Goal: Task Accomplishment & Management: Use online tool/utility

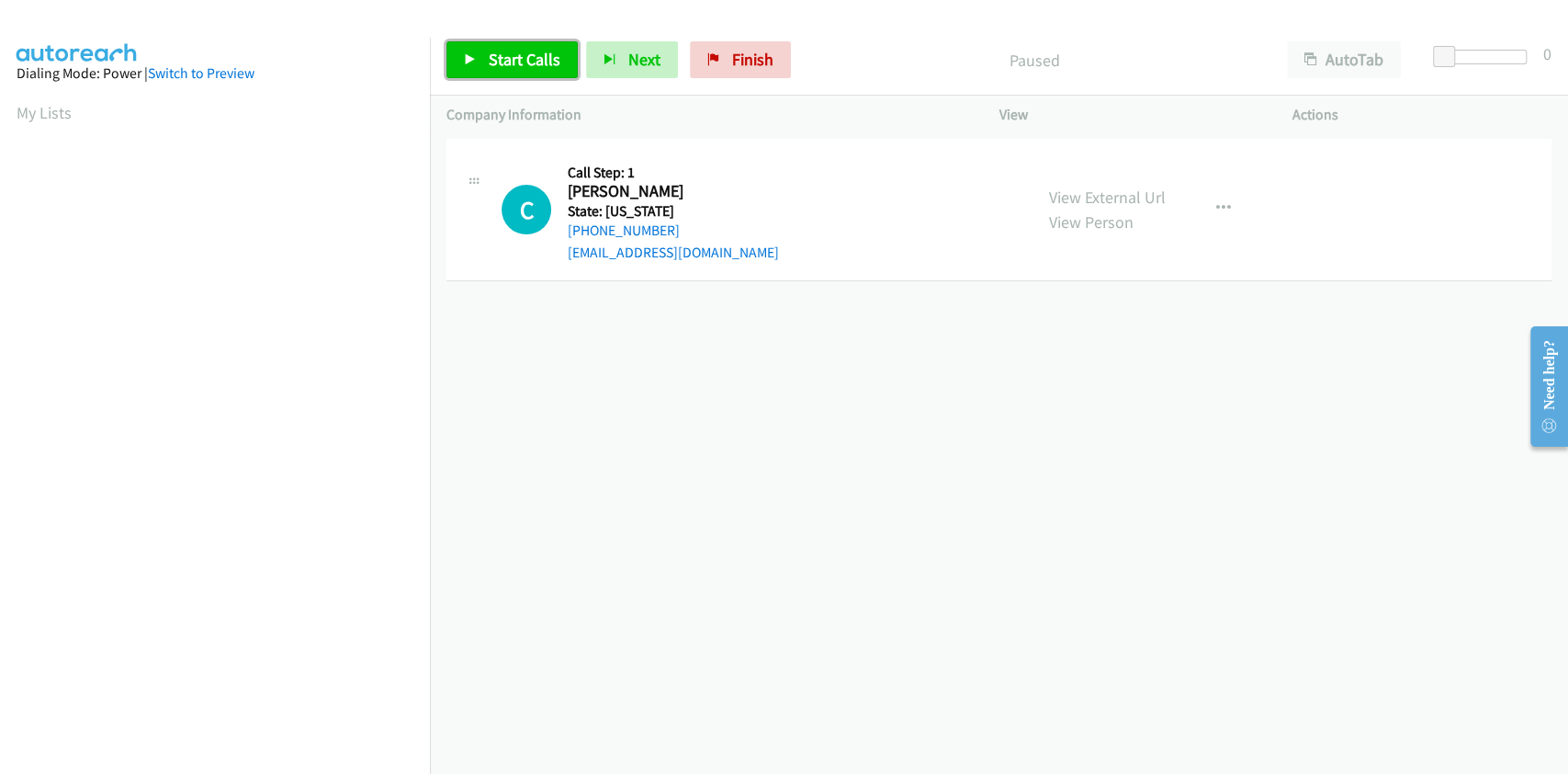
click at [488, 55] on span "Start Calls" at bounding box center [524, 60] width 72 height 21
click at [505, 63] on span "Pause" at bounding box center [509, 60] width 42 height 21
click at [503, 62] on span "Start Calls" at bounding box center [524, 60] width 72 height 21
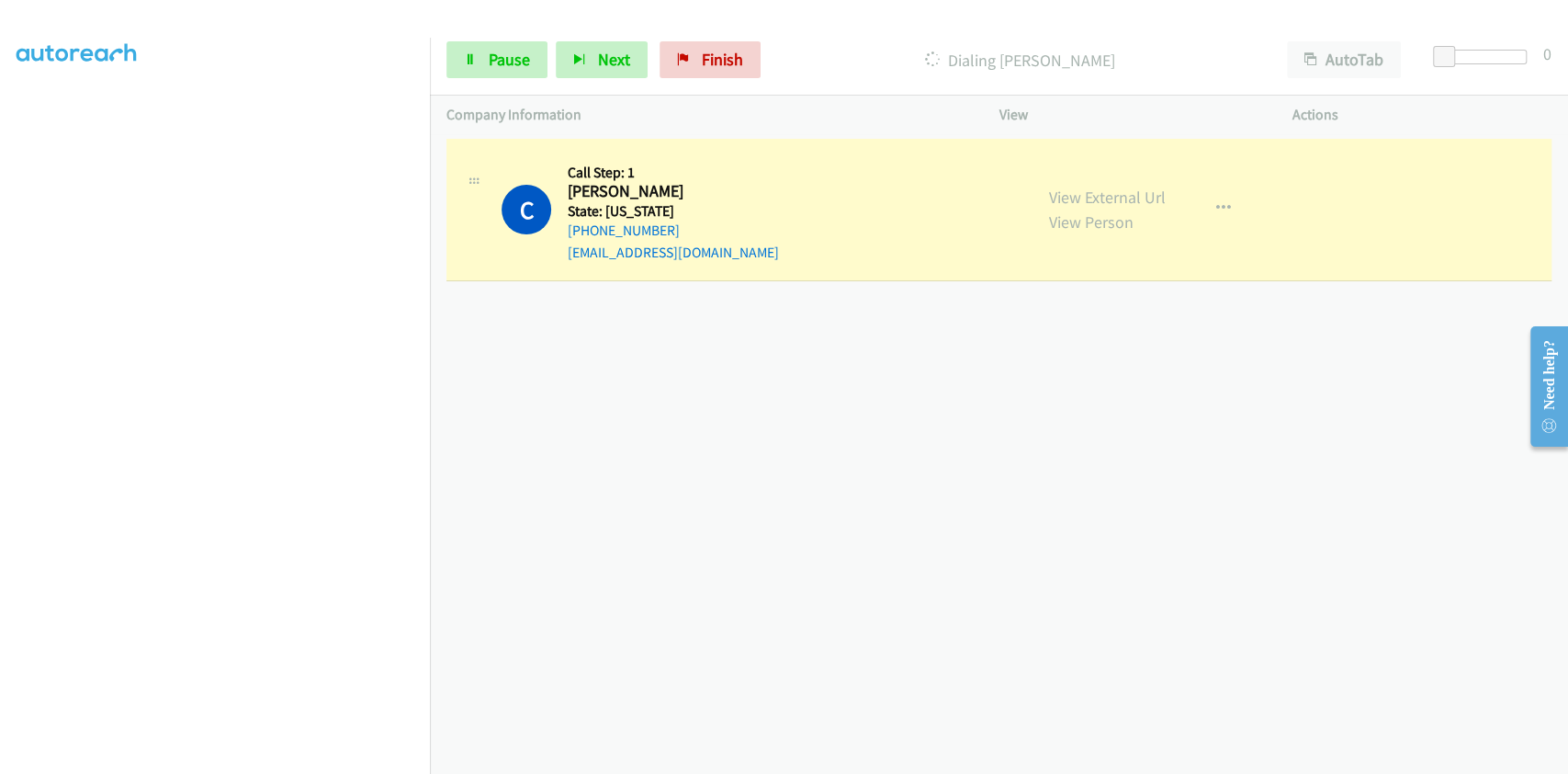
scroll to position [262, 0]
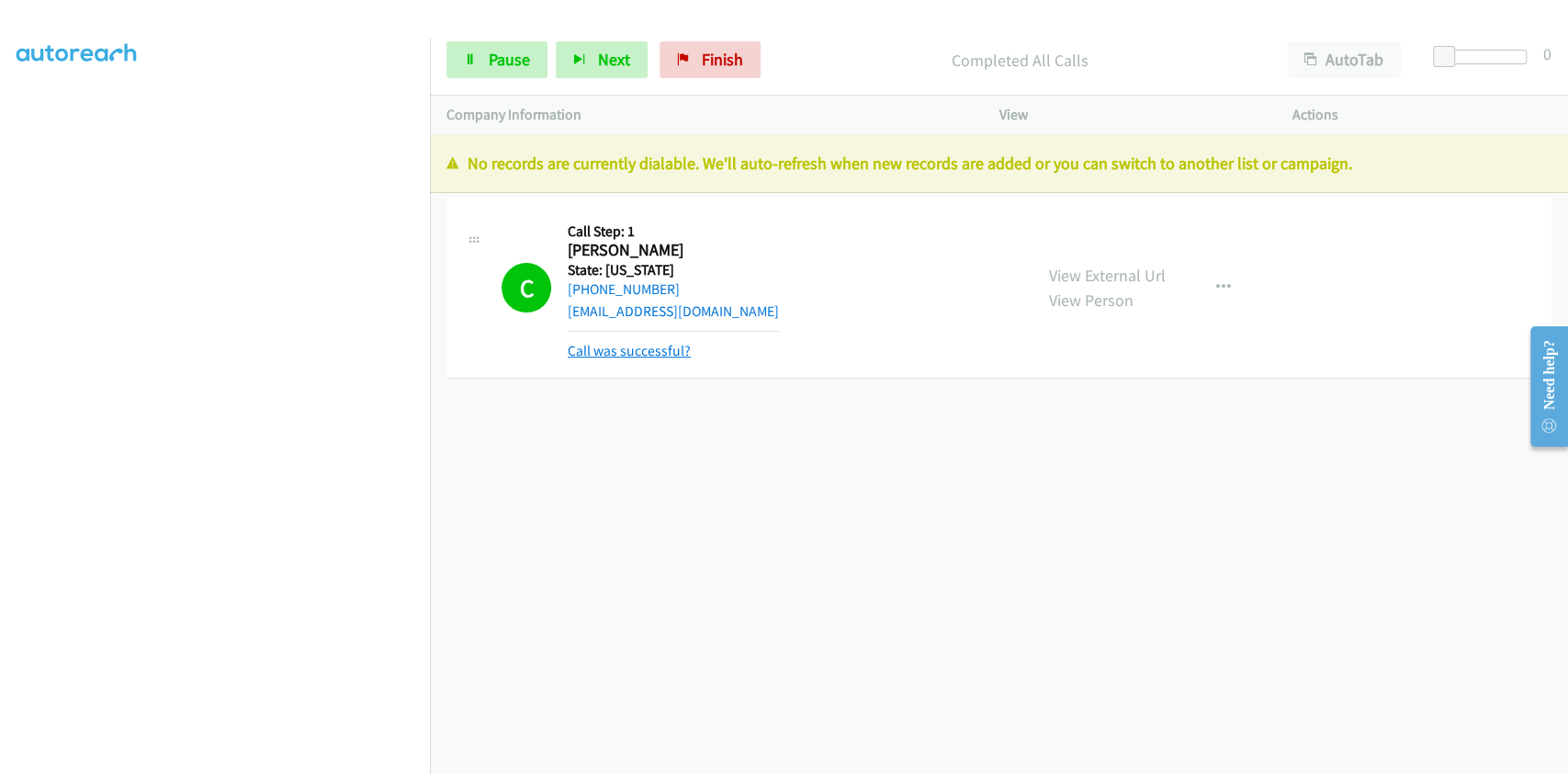
click at [620, 353] on link "Call was successful?" at bounding box center [629, 351] width 123 height 17
click at [702, 53] on span "Finish" at bounding box center [723, 60] width 42 height 21
